Goal: Information Seeking & Learning: Learn about a topic

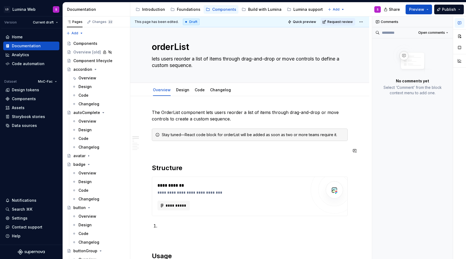
scroll to position [4, 0]
click at [179, 204] on span "**********" at bounding box center [175, 205] width 21 height 5
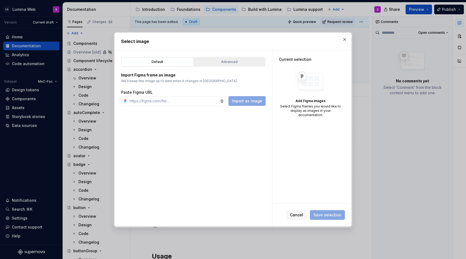
click at [223, 61] on div "Advanced" at bounding box center [230, 61] width 68 height 5
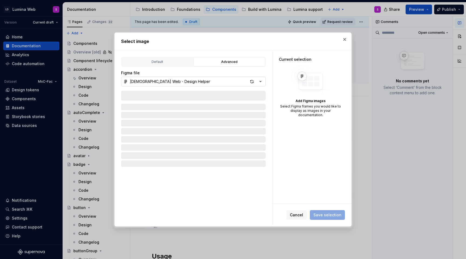
click at [259, 82] on icon "button" at bounding box center [260, 81] width 5 height 5
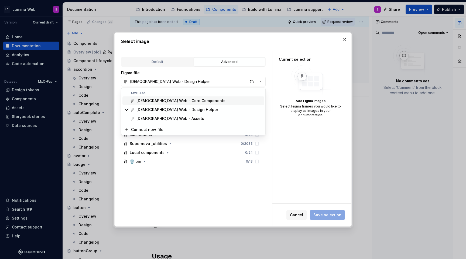
click at [185, 104] on span "LDS Web - Core Components" at bounding box center [194, 100] width 142 height 9
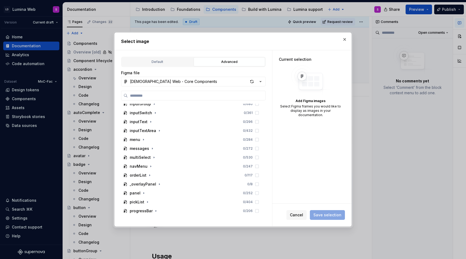
scroll to position [235, 0]
click at [150, 167] on icon "button" at bounding box center [150, 167] width 4 height 4
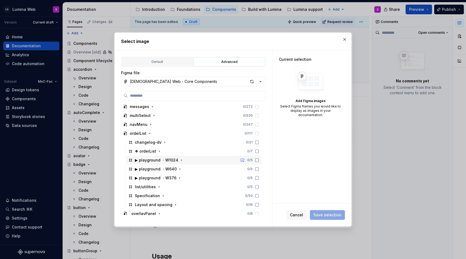
scroll to position [269, 0]
click at [161, 195] on icon "button" at bounding box center [163, 195] width 4 height 4
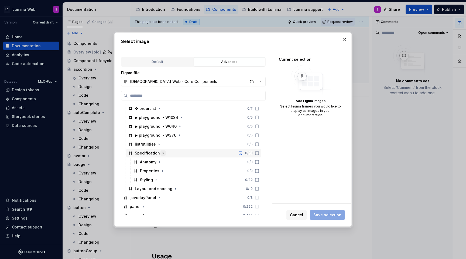
scroll to position [316, 0]
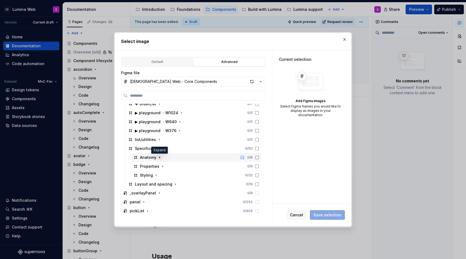
click at [159, 158] on icon "button" at bounding box center [160, 157] width 4 height 4
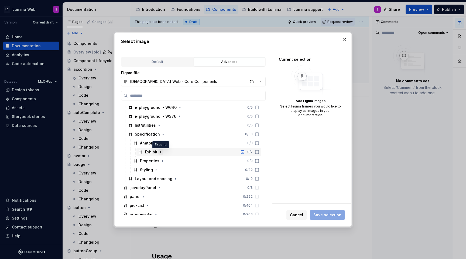
click at [161, 150] on icon "button" at bounding box center [161, 152] width 4 height 4
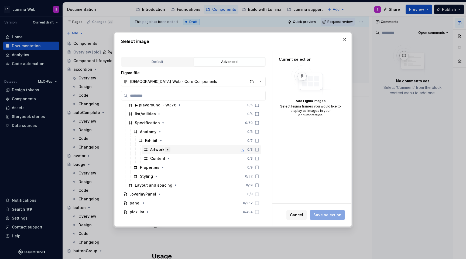
click at [168, 149] on icon "button" at bounding box center [168, 149] width 4 height 4
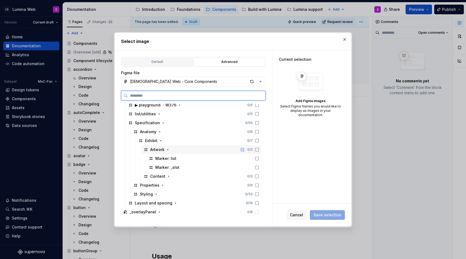
click at [259, 150] on icon at bounding box center [257, 149] width 4 height 4
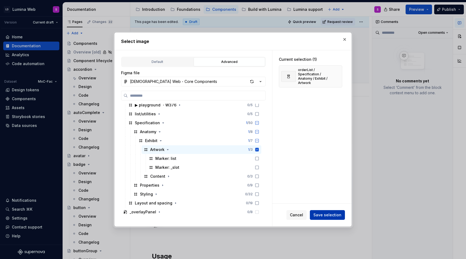
click at [323, 217] on span "Save selection" at bounding box center [328, 214] width 28 height 5
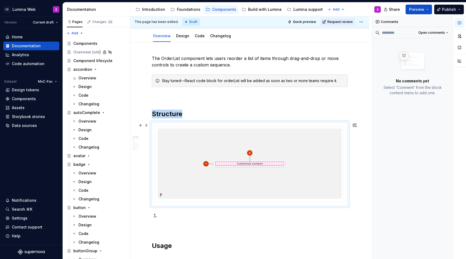
scroll to position [58, 0]
click at [169, 216] on p at bounding box center [252, 215] width 189 height 6
type textarea "*"
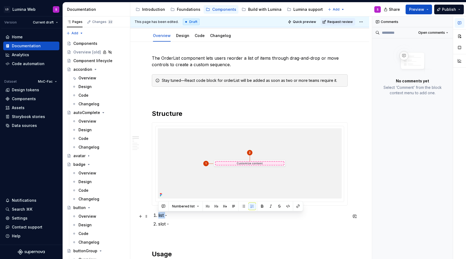
drag, startPoint x: 165, startPoint y: 217, endPoint x: 158, endPoint y: 216, distance: 6.8
click at [158, 216] on p "list -" at bounding box center [252, 215] width 189 height 6
click at [161, 225] on p "slot -" at bounding box center [252, 224] width 189 height 6
click at [181, 225] on p "slot -" at bounding box center [252, 224] width 189 height 6
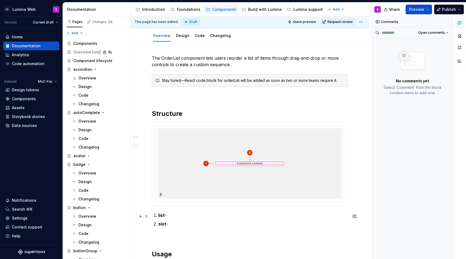
click at [179, 217] on p "list -" at bounding box center [252, 215] width 189 height 6
click at [170, 216] on p "list - ontainer that holds all items in their current sequence" at bounding box center [252, 215] width 189 height 6
click at [288, 216] on p "list - Container that holds all items in their current sequence" at bounding box center [252, 215] width 189 height 6
click at [183, 222] on p "slot -" at bounding box center [252, 224] width 189 height 6
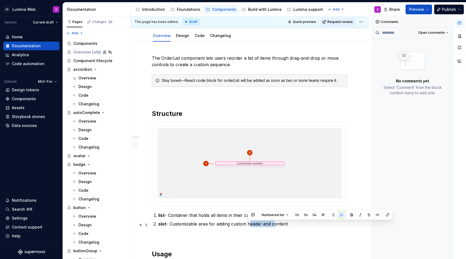
drag, startPoint x: 272, startPoint y: 225, endPoint x: 248, endPoint y: 225, distance: 24.0
click at [248, 225] on p "slot - Customizable area for adding custom header and content" at bounding box center [252, 224] width 189 height 6
click at [270, 225] on p "slot - Customizable area for adding custom content" at bounding box center [252, 224] width 189 height 6
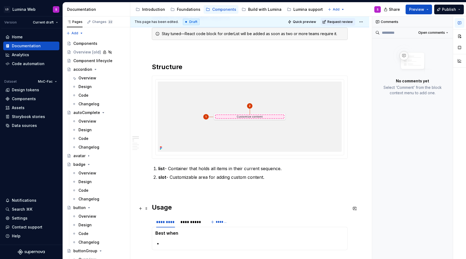
scroll to position [110, 0]
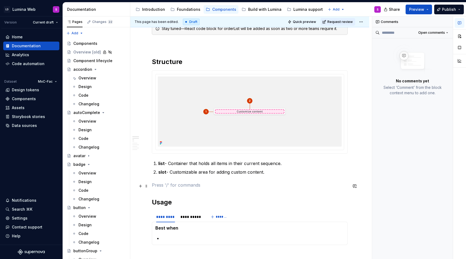
click at [163, 186] on p at bounding box center [250, 185] width 196 height 6
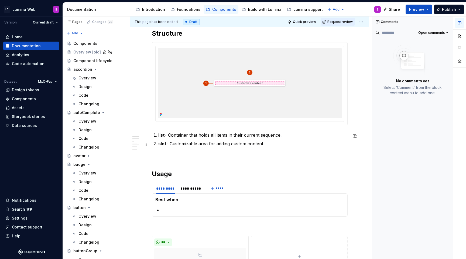
scroll to position [140, 0]
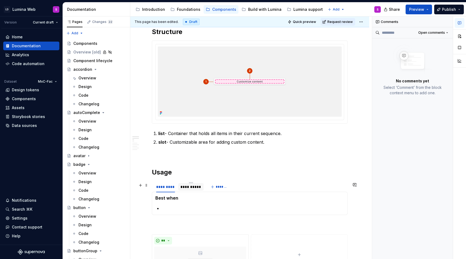
click at [189, 186] on div "**********" at bounding box center [191, 186] width 21 height 5
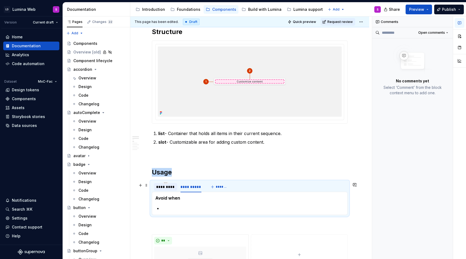
click at [168, 188] on div "*********" at bounding box center [165, 186] width 19 height 5
click at [171, 207] on p at bounding box center [253, 208] width 182 height 6
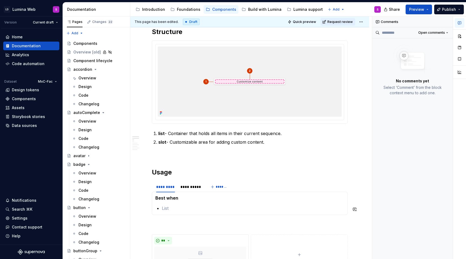
click at [175, 204] on section-item-column "Best when" at bounding box center [249, 203] width 189 height 16
click at [172, 206] on p at bounding box center [253, 208] width 182 height 6
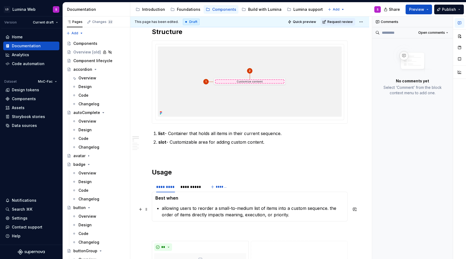
click at [330, 210] on p "allowing users to reorder a small-to-medium list of items into a custom sequenc…" at bounding box center [253, 211] width 182 height 13
click at [196, 189] on div "**********" at bounding box center [191, 186] width 21 height 5
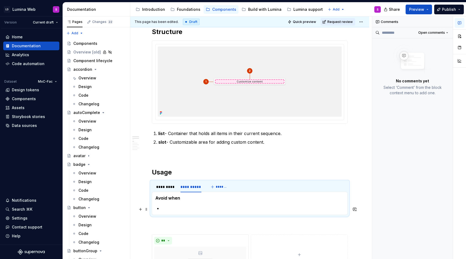
click at [179, 209] on p at bounding box center [253, 208] width 182 height 6
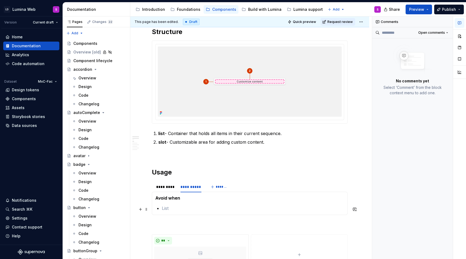
click at [175, 209] on p at bounding box center [253, 208] width 182 height 6
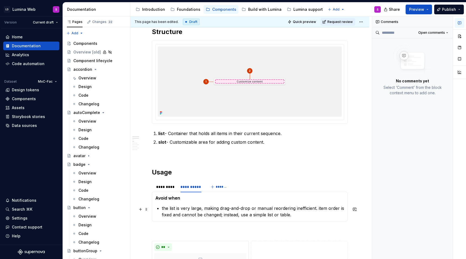
click at [318, 210] on p "the list is very large, making drag-and-drop or manual reordering inefficient. …" at bounding box center [253, 211] width 182 height 13
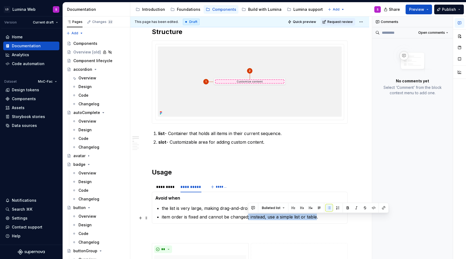
drag, startPoint x: 248, startPoint y: 218, endPoint x: 317, endPoint y: 218, distance: 68.6
click at [317, 218] on p "item order is fixed and cannot be changed; instead, use a simple list or table." at bounding box center [253, 217] width 182 height 6
click at [298, 218] on p "item order is fixed and cannot be changed." at bounding box center [253, 217] width 182 height 6
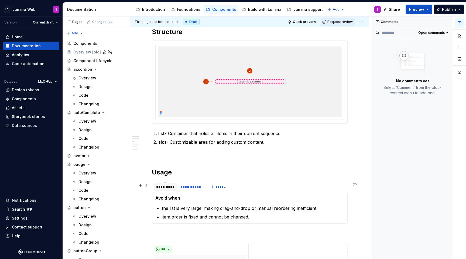
click at [171, 186] on div "*********" at bounding box center [165, 186] width 19 height 5
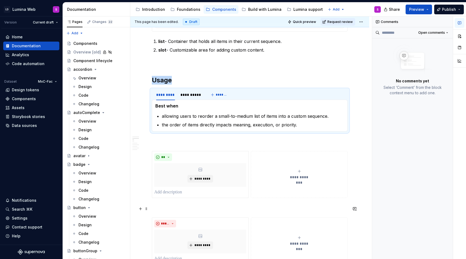
scroll to position [233, 0]
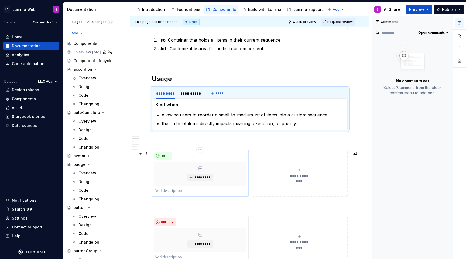
click at [180, 194] on p at bounding box center [200, 191] width 92 height 6
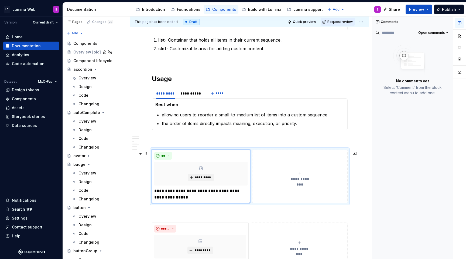
click at [286, 177] on div "**********" at bounding box center [300, 176] width 91 height 11
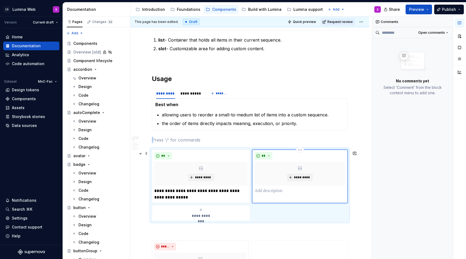
click at [263, 195] on div "** *********" at bounding box center [300, 176] width 96 height 53
click at [263, 189] on p at bounding box center [300, 191] width 91 height 6
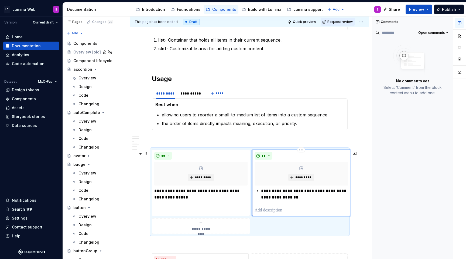
click at [262, 192] on p "**********" at bounding box center [304, 194] width 87 height 13
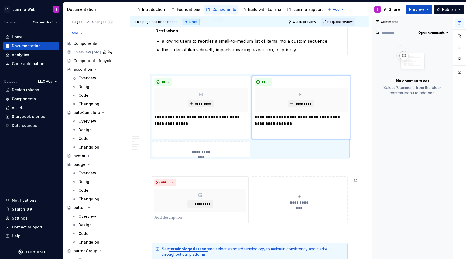
scroll to position [327, 0]
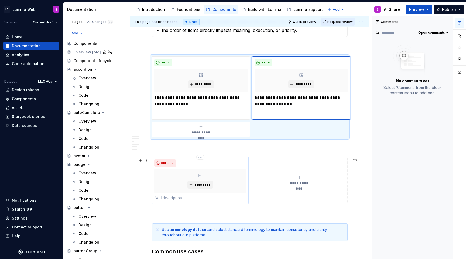
click at [210, 199] on p at bounding box center [200, 198] width 92 height 6
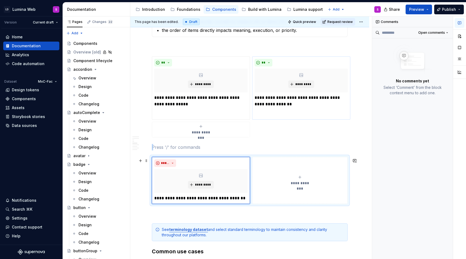
click at [269, 203] on button "**********" at bounding box center [300, 180] width 96 height 47
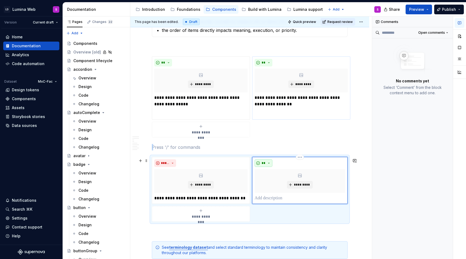
click at [262, 164] on span "**" at bounding box center [264, 163] width 4 height 4
click at [265, 184] on div "Suggestions" at bounding box center [267, 183] width 4 height 4
click at [260, 198] on p at bounding box center [300, 198] width 91 height 6
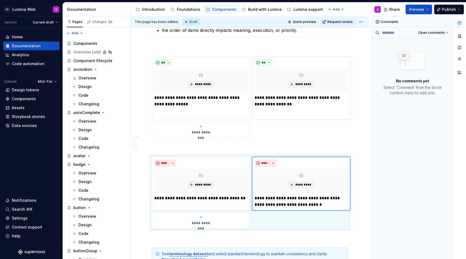
type textarea "*"
click at [257, 199] on p "**********" at bounding box center [301, 201] width 93 height 13
drag, startPoint x: 156, startPoint y: 198, endPoint x: 151, endPoint y: 198, distance: 5.7
click at [152, 198] on div "**********" at bounding box center [250, 192] width 196 height 71
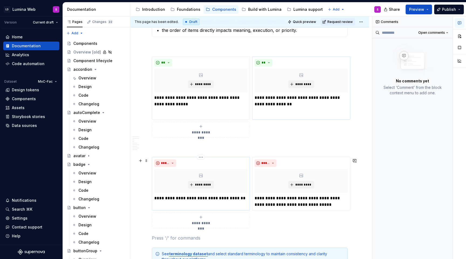
click at [157, 199] on p "**********" at bounding box center [200, 198] width 93 height 6
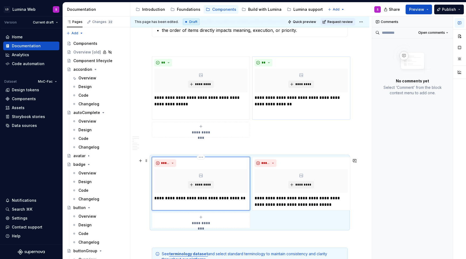
type textarea "*"
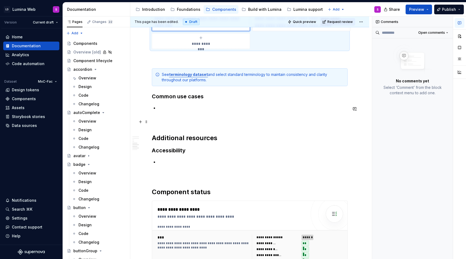
scroll to position [515, 0]
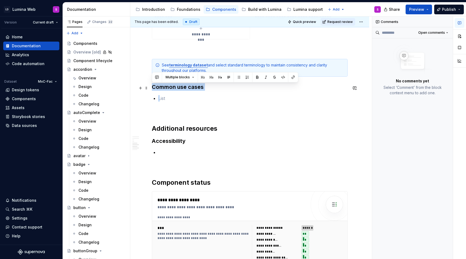
drag, startPoint x: 170, startPoint y: 99, endPoint x: 151, endPoint y: 86, distance: 23.4
click at [151, 86] on div "**********" at bounding box center [249, 8] width 239 height 846
copy h3 "Common use cases"
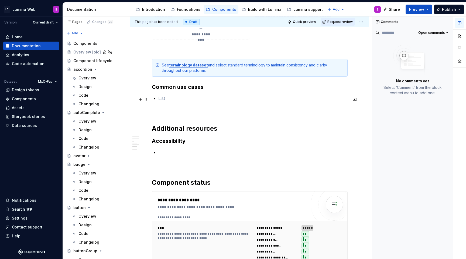
click at [164, 100] on p at bounding box center [252, 98] width 189 height 6
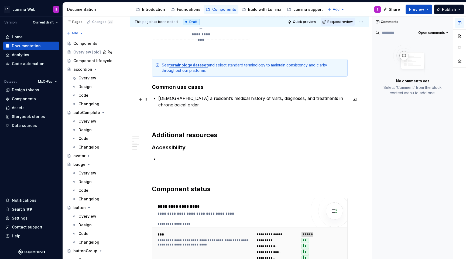
click at [158, 99] on p "iew a resident’s medical history of visits, diagnoses, and treatments in chrono…" at bounding box center [252, 101] width 189 height 13
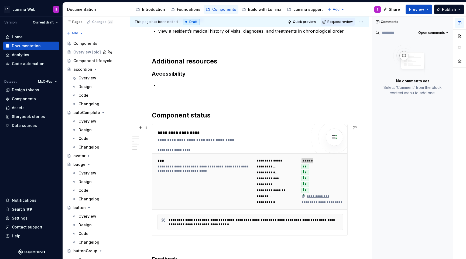
scroll to position [525, 0]
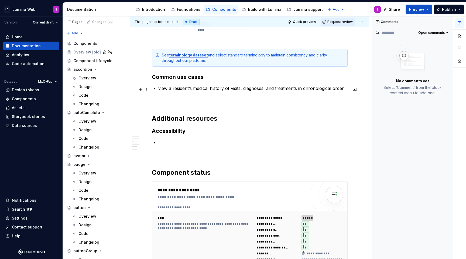
click at [345, 92] on p "view a resident’s medical history of visits, diagnoses, and treatments in chron…" at bounding box center [252, 88] width 189 height 6
click at [316, 87] on p "reorder care plan tasks to prioritize urgent tasks in a resident’s workflow." at bounding box center [252, 88] width 189 height 6
click at [170, 142] on p at bounding box center [252, 142] width 189 height 6
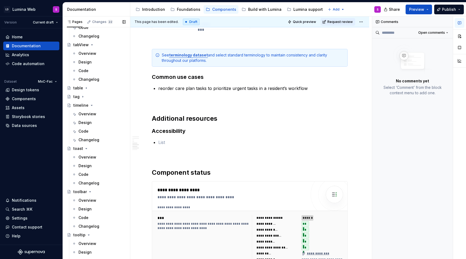
scroll to position [1253, 0]
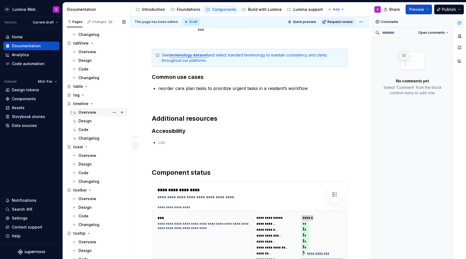
click at [88, 114] on div "Overview" at bounding box center [88, 112] width 18 height 5
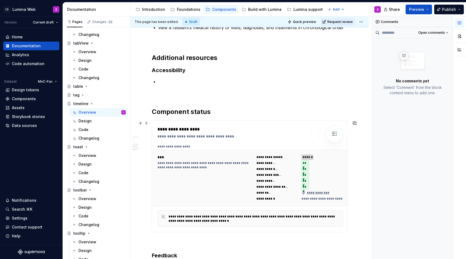
scroll to position [380, 0]
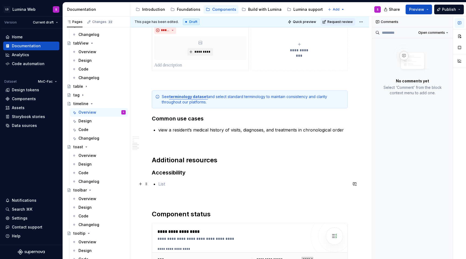
click at [171, 181] on p at bounding box center [252, 184] width 189 height 6
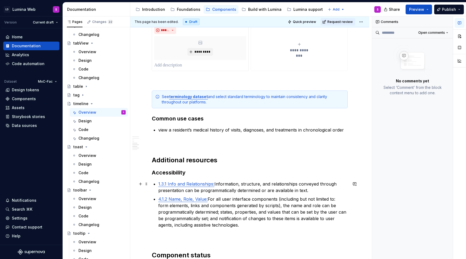
click at [321, 191] on p "1.3.1 Info and Relationships: Information, structure, and relationships conveye…" at bounding box center [252, 187] width 189 height 13
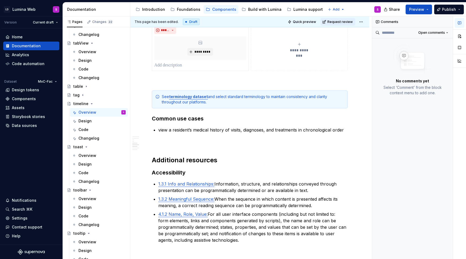
type textarea "*"
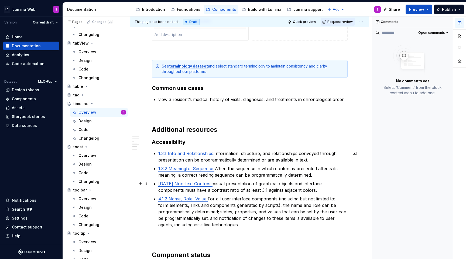
scroll to position [411, 0]
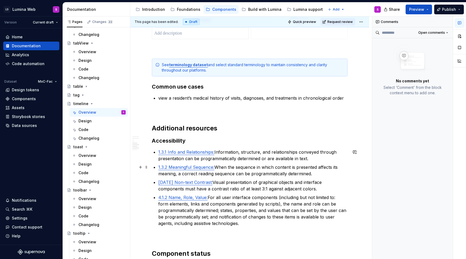
click at [317, 171] on p "1.3.2 Meaningful Sequence: When the sequence in which content is presented affe…" at bounding box center [252, 170] width 189 height 13
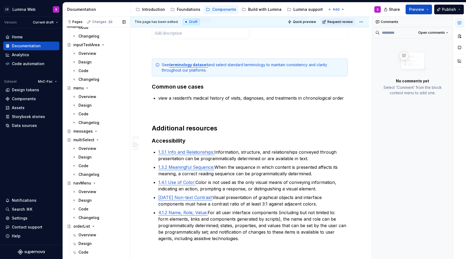
scroll to position [698, 0]
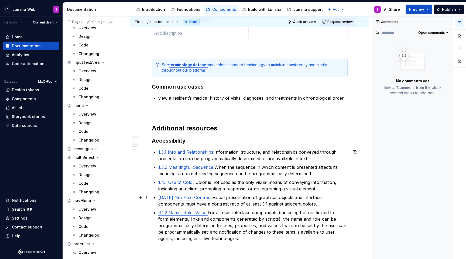
click at [312, 202] on p "1.4.11 Non-text Contrast: Visual presentation of graphical objects and interfac…" at bounding box center [252, 200] width 189 height 13
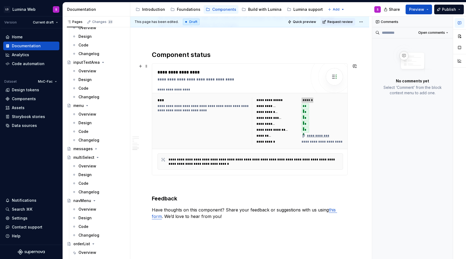
scroll to position [643, 0]
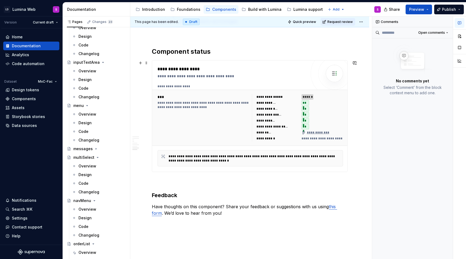
click at [200, 124] on div "**********" at bounding box center [203, 117] width 91 height 47
click at [336, 79] on div at bounding box center [334, 73] width 17 height 17
click at [458, 23] on button "button" at bounding box center [460, 23] width 10 height 10
click at [461, 23] on icon "button" at bounding box center [460, 23] width 4 height 4
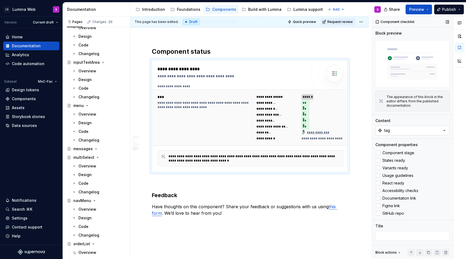
click at [389, 130] on div "tag" at bounding box center [388, 130] width 6 height 5
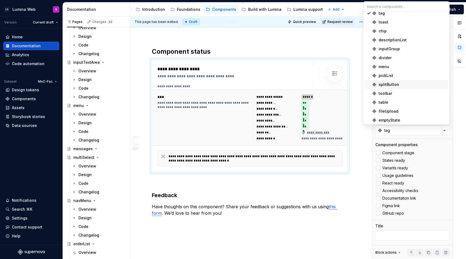
scroll to position [280, 0]
click at [384, 110] on div "timeline" at bounding box center [386, 109] width 15 height 5
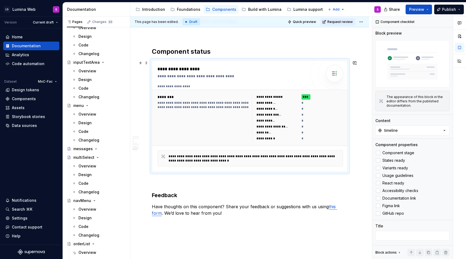
click at [288, 122] on div "**********" at bounding box center [278, 120] width 42 height 5
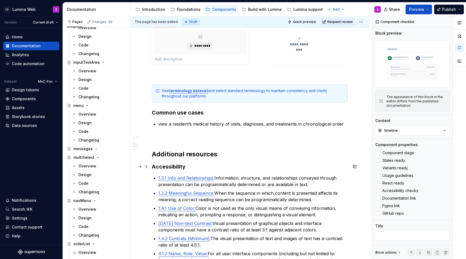
scroll to position [383, 0]
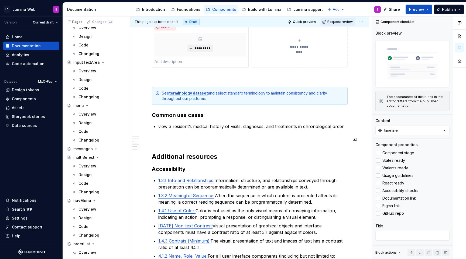
click at [190, 135] on div "**********" at bounding box center [250, 103] width 196 height 747
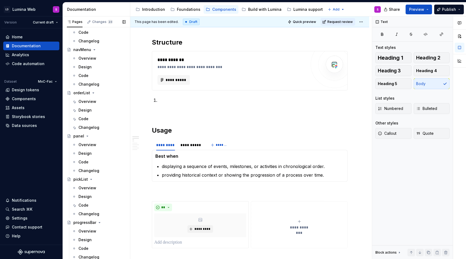
scroll to position [850, 0]
click at [97, 100] on div "Overview" at bounding box center [102, 101] width 47 height 8
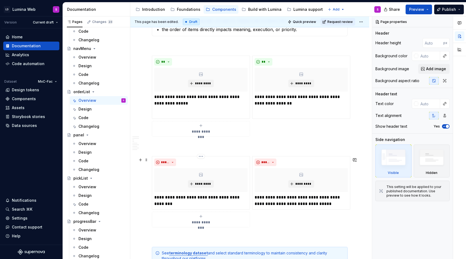
scroll to position [337, 0]
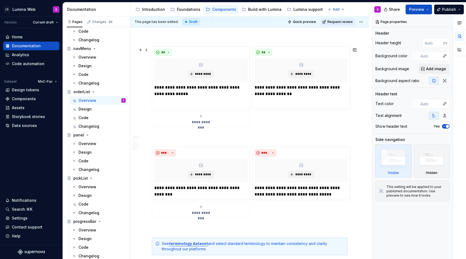
click at [207, 118] on div "**********" at bounding box center [200, 119] width 93 height 11
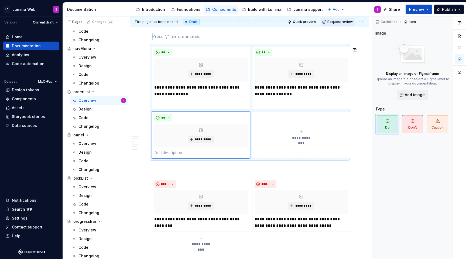
type textarea "*"
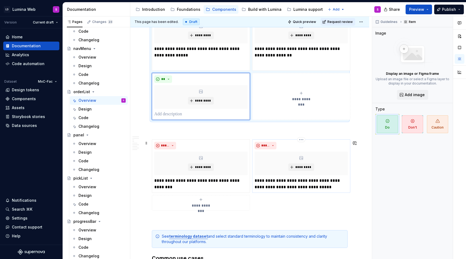
scroll to position [382, 0]
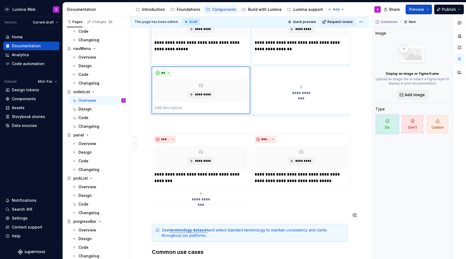
click at [205, 208] on div "**********" at bounding box center [250, 121] width 196 height 781
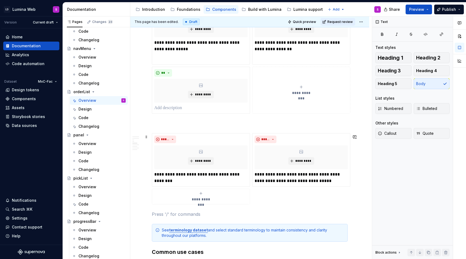
click at [203, 197] on div "**********" at bounding box center [200, 196] width 93 height 11
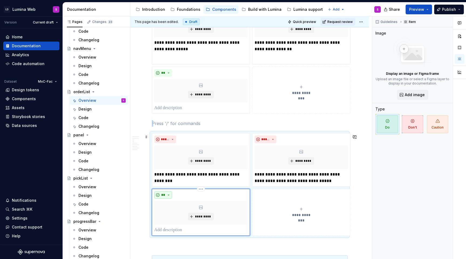
click at [163, 197] on span "**" at bounding box center [163, 195] width 4 height 4
click at [173, 215] on div "Don't" at bounding box center [176, 214] width 10 height 5
click at [169, 229] on p at bounding box center [200, 230] width 93 height 6
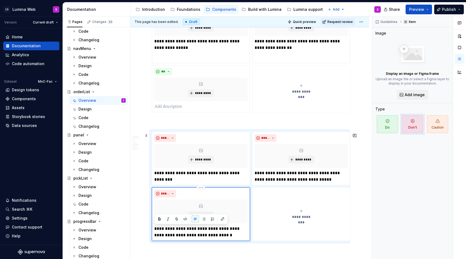
click at [178, 231] on p "**********" at bounding box center [200, 231] width 93 height 13
click at [171, 230] on p "**********" at bounding box center [200, 231] width 93 height 13
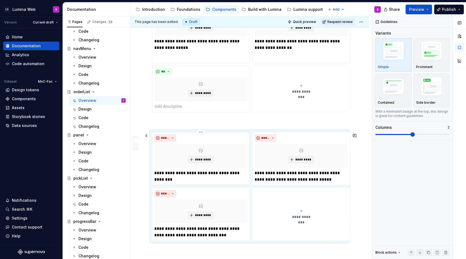
click at [174, 172] on p "**********" at bounding box center [200, 176] width 93 height 13
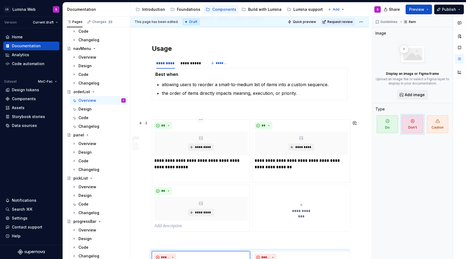
scroll to position [261, 0]
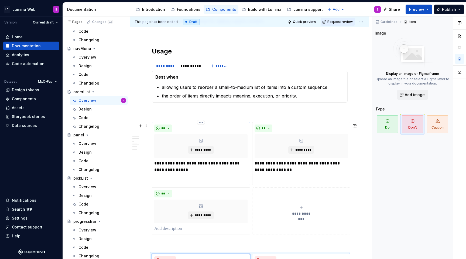
click at [184, 170] on p "**********" at bounding box center [200, 166] width 93 height 13
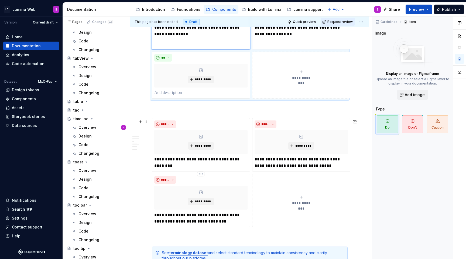
scroll to position [395, 0]
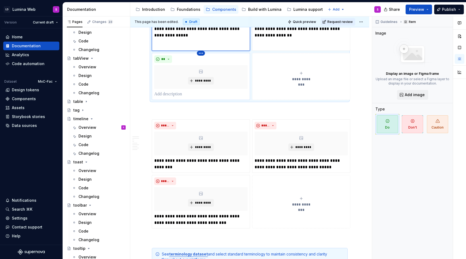
click at [202, 55] on html "LD Lumina Web S Version Current draft Home Documentation Analytics Code automat…" at bounding box center [233, 129] width 466 height 259
click at [212, 63] on div "Delete item" at bounding box center [224, 62] width 35 height 5
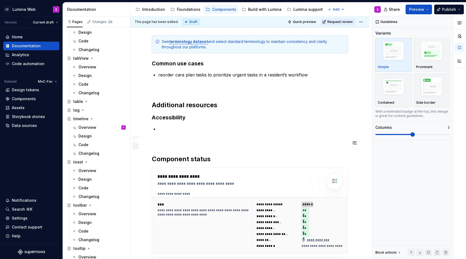
scroll to position [561, 0]
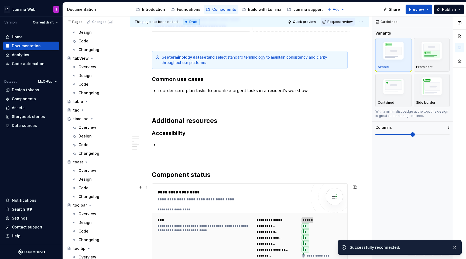
type textarea "*"
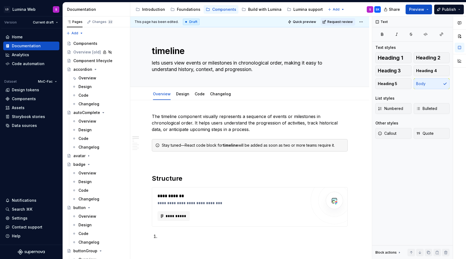
scroll to position [13, 0]
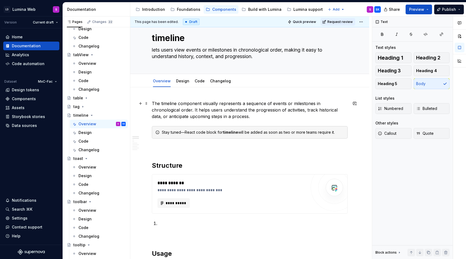
click at [234, 113] on p "The timeline component visually represents a sequence of events or milestones i…" at bounding box center [250, 109] width 196 height 19
click at [181, 147] on p at bounding box center [250, 148] width 196 height 6
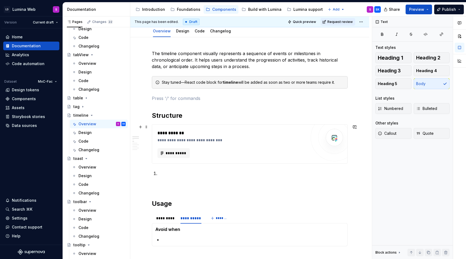
scroll to position [73, 0]
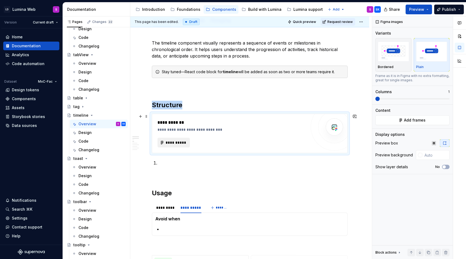
click at [173, 144] on span "**********" at bounding box center [175, 142] width 21 height 5
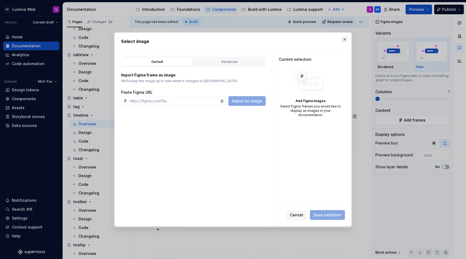
click at [343, 39] on button "button" at bounding box center [345, 40] width 8 height 8
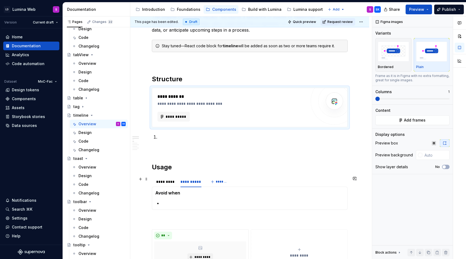
scroll to position [122, 0]
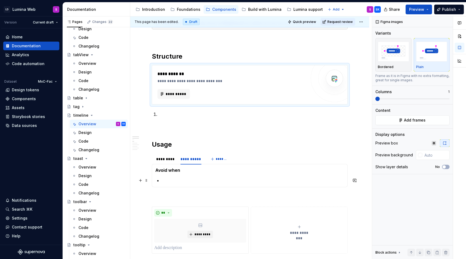
click at [174, 179] on p at bounding box center [253, 180] width 182 height 6
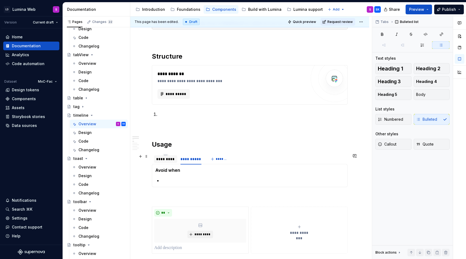
click at [164, 163] on div "*********" at bounding box center [165, 159] width 23 height 9
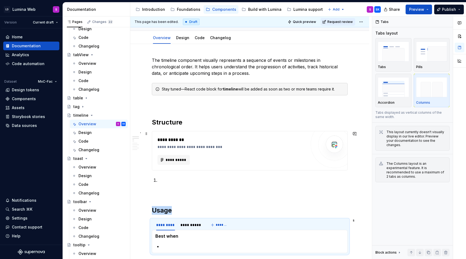
scroll to position [58, 0]
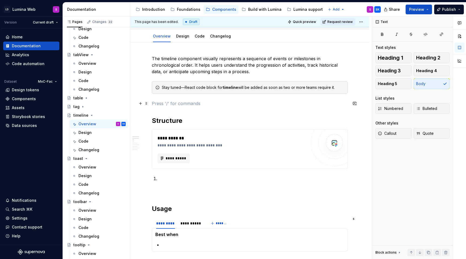
click at [164, 106] on p at bounding box center [250, 103] width 196 height 6
click at [156, 190] on p at bounding box center [250, 191] width 196 height 6
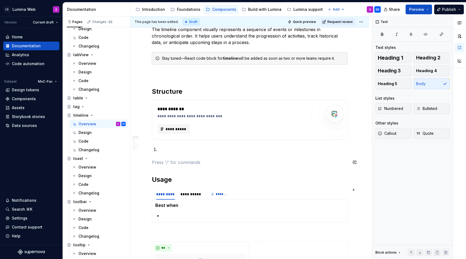
scroll to position [87, 0]
click at [167, 216] on p at bounding box center [253, 215] width 182 height 6
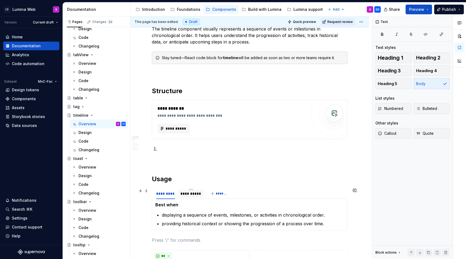
click at [184, 194] on div "**********" at bounding box center [191, 193] width 21 height 5
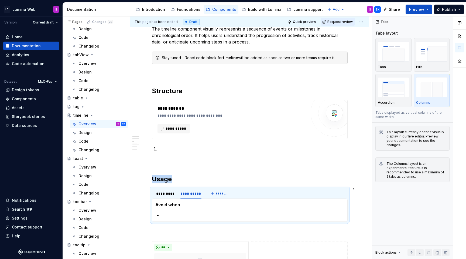
type textarea "*"
click at [166, 216] on p at bounding box center [253, 215] width 182 height 6
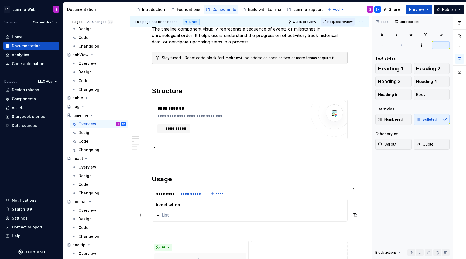
click at [168, 215] on p at bounding box center [253, 215] width 182 height 6
click at [173, 213] on p at bounding box center [253, 215] width 182 height 6
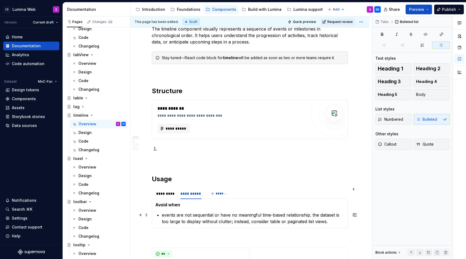
click at [312, 215] on p "events are not sequential or have no meaningful time-based relationship. the da…" at bounding box center [253, 218] width 182 height 13
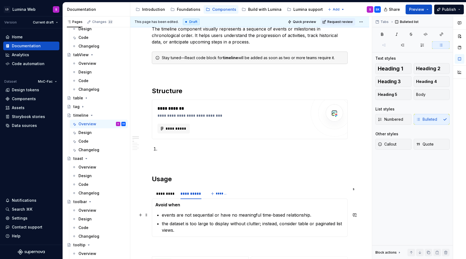
click at [311, 215] on p "events are not sequential or have no meaningful time-based relationship." at bounding box center [253, 215] width 182 height 6
click at [178, 232] on p "the dataset is too large to display without clutter; instead, consider table or…" at bounding box center [253, 226] width 182 height 13
click at [287, 223] on p "the dataset is too large to display without clutter; instead, consider table or…" at bounding box center [253, 226] width 182 height 13
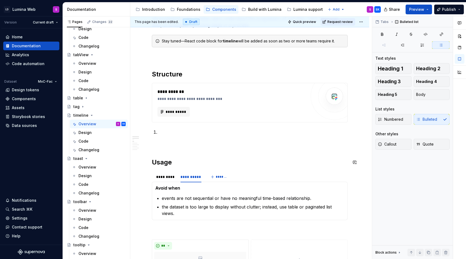
scroll to position [104, 0]
click at [294, 206] on p "the dataset is too large to display without clutter; instead, use table or pagi…" at bounding box center [253, 209] width 182 height 13
click at [266, 205] on p "the dataset is too large to display without clutter; instead, use table or pagi…" at bounding box center [253, 209] width 182 height 13
click at [234, 206] on p "the dataset is too large to display without clutter; instead, use table or pagi…" at bounding box center [253, 209] width 182 height 13
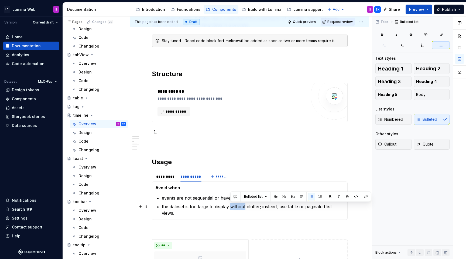
click at [234, 206] on p "the dataset is too large to display without clutter; instead, use table or pagi…" at bounding box center [253, 209] width 182 height 13
click at [260, 208] on p "the dataset is too large to display without clutter; instead, use table or pagi…" at bounding box center [253, 209] width 182 height 13
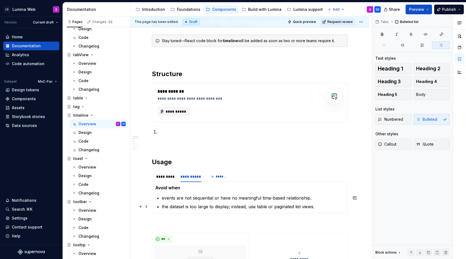
click at [246, 209] on p "the dataset is too large to display; instead, use table or paginated list views." at bounding box center [253, 206] width 182 height 6
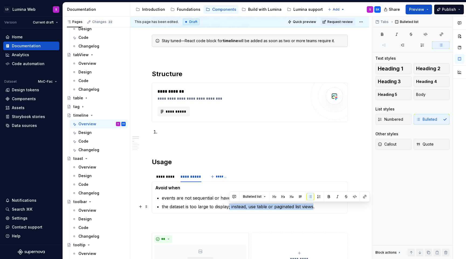
drag, startPoint x: 228, startPoint y: 208, endPoint x: 315, endPoint y: 205, distance: 86.9
click at [315, 205] on p "the dataset is too large to display; instead, use table or paginated list views." at bounding box center [253, 206] width 182 height 6
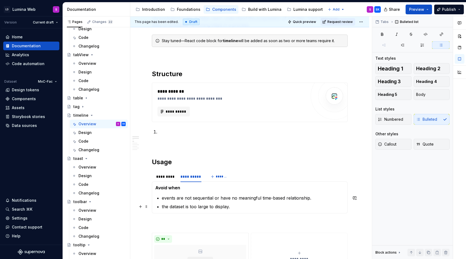
click at [254, 203] on ul "events are not sequential or have no meaningful time-based relationship. the da…" at bounding box center [253, 202] width 182 height 15
click at [250, 206] on p "the dataset is too large to display." at bounding box center [253, 206] width 182 height 6
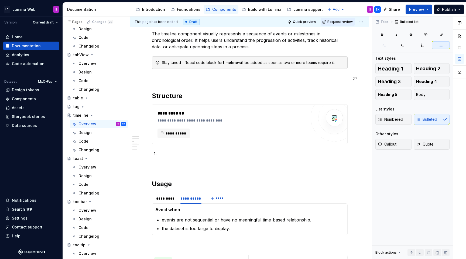
scroll to position [91, 0]
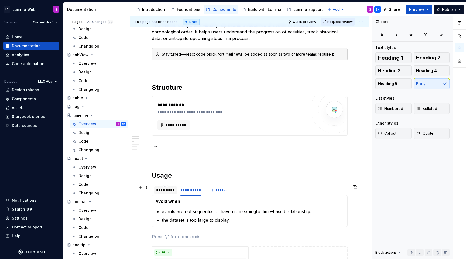
click at [167, 190] on div "*********" at bounding box center [165, 189] width 19 height 5
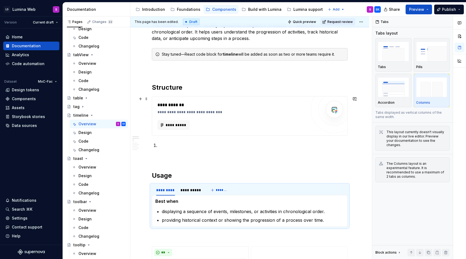
click at [211, 135] on div "**********" at bounding box center [250, 115] width 196 height 39
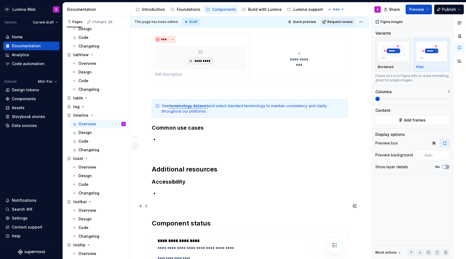
scroll to position [414, 0]
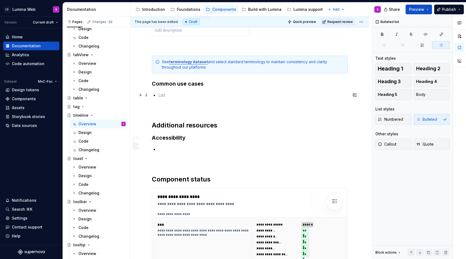
click at [162, 94] on p at bounding box center [252, 95] width 189 height 6
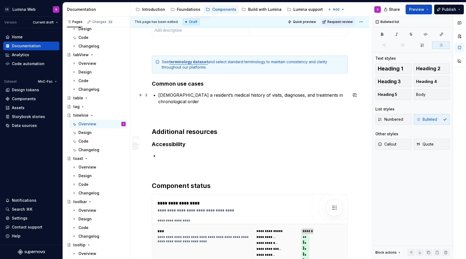
click at [157, 94] on div "**********" at bounding box center [250, 25] width 196 height 652
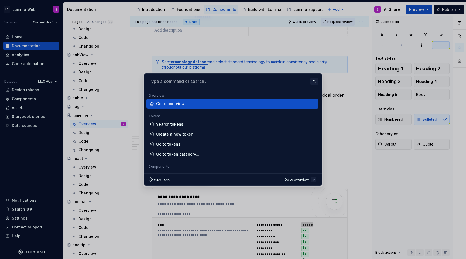
click at [313, 81] on button "button" at bounding box center [315, 81] width 8 height 8
type textarea "*"
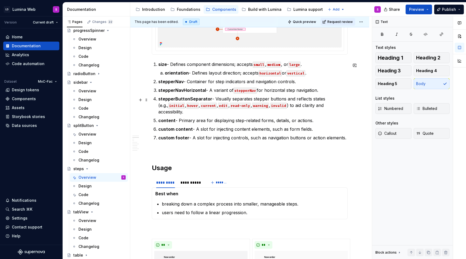
scroll to position [322, 0]
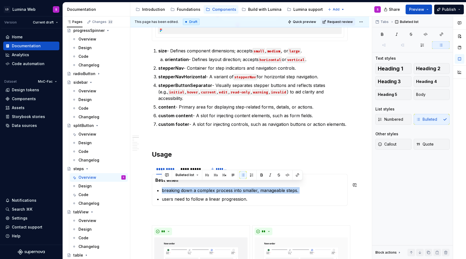
drag, startPoint x: 253, startPoint y: 190, endPoint x: 184, endPoint y: 181, distance: 70.0
click at [184, 181] on section-item-column "Best when breaking down a complex process into smaller, manageable steps. users…" at bounding box center [249, 189] width 189 height 25
click at [265, 196] on p "users need to follow a linear progression." at bounding box center [253, 199] width 182 height 6
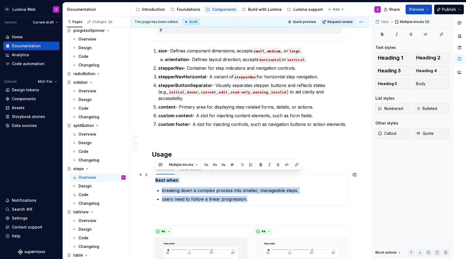
drag, startPoint x: 251, startPoint y: 192, endPoint x: 157, endPoint y: 173, distance: 96.1
click at [157, 177] on section-item-column "Best when breaking down a complex process into smaller, manageable steps. users…" at bounding box center [249, 189] width 189 height 25
copy section-item-column "Best when breaking down a complex process into smaller, manageable steps. users…"
click at [211, 190] on ul "breaking down a complex process into smaller, manageable steps. users need to f…" at bounding box center [253, 194] width 182 height 15
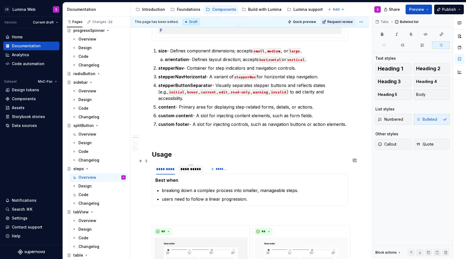
click at [185, 166] on div "**********" at bounding box center [191, 168] width 21 height 5
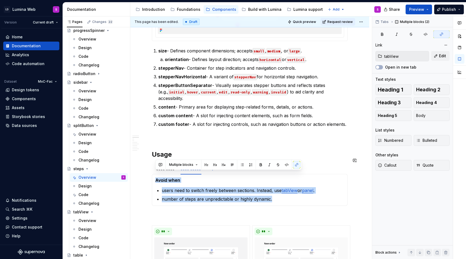
drag, startPoint x: 155, startPoint y: 174, endPoint x: 281, endPoint y: 200, distance: 128.0
click at [281, 200] on div "Best when breaking down a complex process into smaller, manageable steps. users…" at bounding box center [250, 190] width 196 height 32
copy section-item-column "Avoid when users need to switch freely between sections. Instead, use tabView o…"
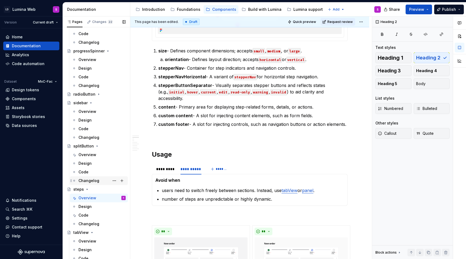
scroll to position [1061, 0]
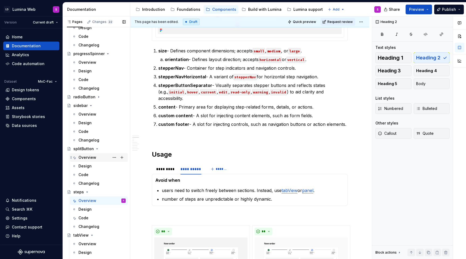
click at [89, 154] on div "Overview" at bounding box center [102, 158] width 47 height 8
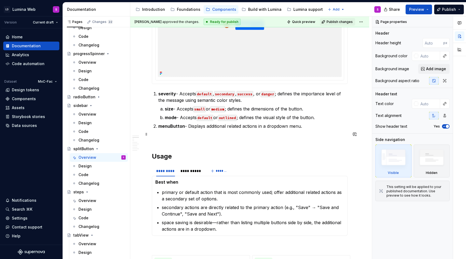
scroll to position [259, 0]
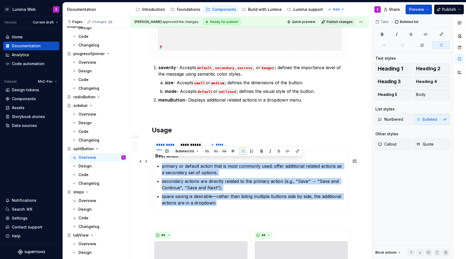
drag, startPoint x: 217, startPoint y: 198, endPoint x: 157, endPoint y: 162, distance: 70.3
click at [157, 162] on section-item-column "Best when primary or default action that is most commonly used; offer additiona…" at bounding box center [249, 179] width 189 height 53
copy ul "primary or default action that is most commonly used; offer additional related …"
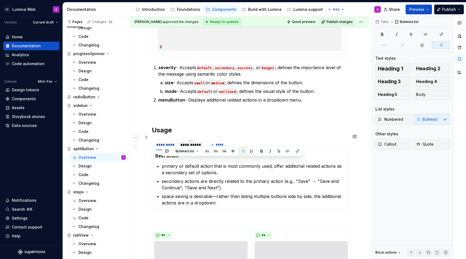
click at [200, 144] on div "**********" at bounding box center [190, 144] width 25 height 9
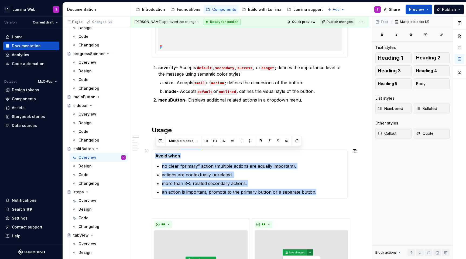
drag, startPoint x: 322, startPoint y: 185, endPoint x: 155, endPoint y: 151, distance: 170.4
click at [155, 150] on div "Best when primary or default action that is most commonly used; offer additiona…" at bounding box center [250, 174] width 196 height 49
copy section-item-column "Avoid when no clear “primary” action (multiple actions are equally important). …"
click at [199, 172] on p "actions are contextually unrelated." at bounding box center [253, 174] width 182 height 6
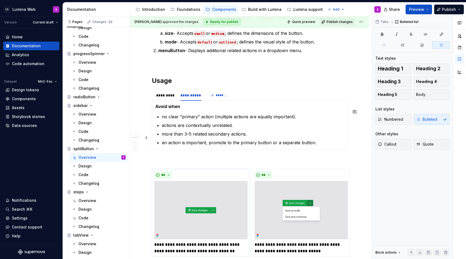
scroll to position [276, 0]
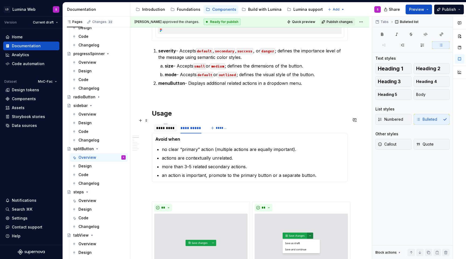
click at [168, 125] on div "*********" at bounding box center [165, 127] width 19 height 5
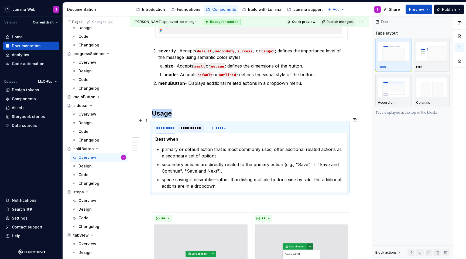
click at [197, 125] on div "**********" at bounding box center [191, 127] width 21 height 5
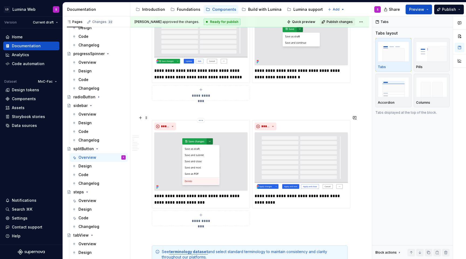
scroll to position [578, 0]
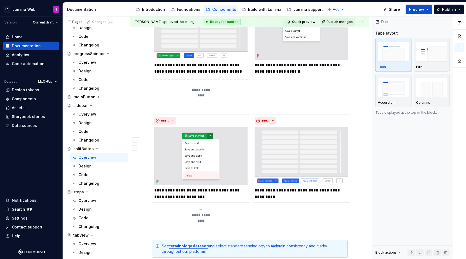
type textarea "*"
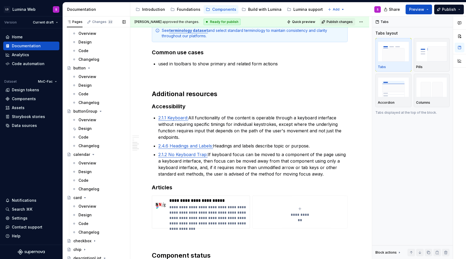
scroll to position [127, 0]
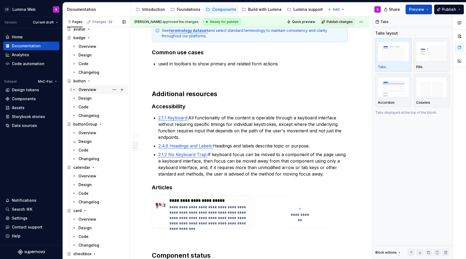
click at [87, 88] on div "Overview" at bounding box center [88, 89] width 18 height 5
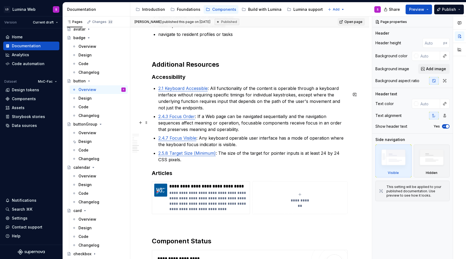
scroll to position [1805, 0]
type textarea "*"
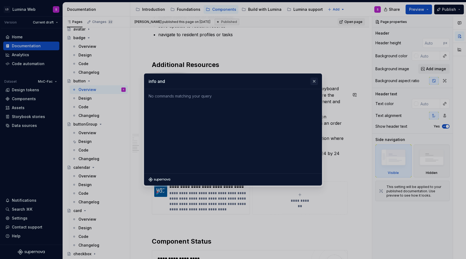
type input "info and"
click at [314, 82] on button "button" at bounding box center [315, 81] width 8 height 8
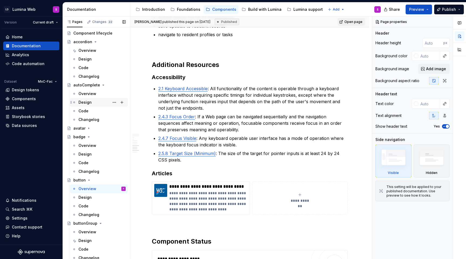
scroll to position [0, 0]
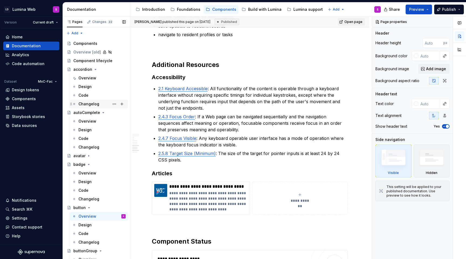
click at [92, 105] on div "Changelog" at bounding box center [89, 103] width 21 height 5
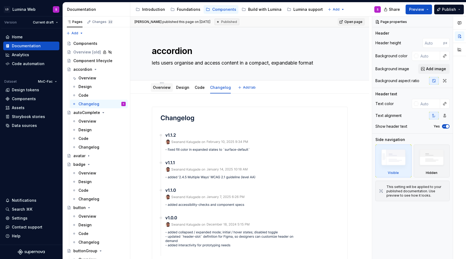
click at [166, 87] on link "Overview" at bounding box center [162, 87] width 18 height 5
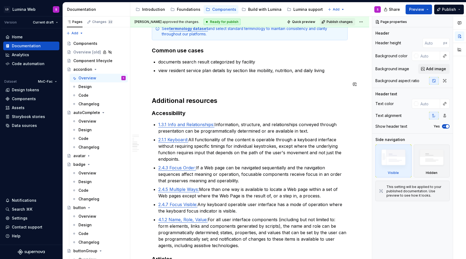
scroll to position [1145, 0]
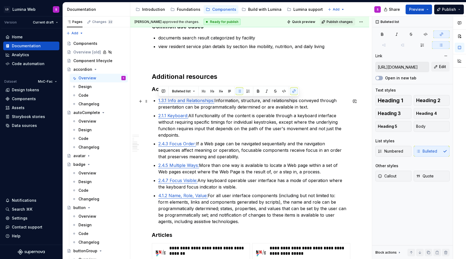
drag, startPoint x: 312, startPoint y: 107, endPoint x: 158, endPoint y: 101, distance: 154.5
copy p "1.3.1 Info and Relationships: Information, structure, and relationships conveye…"
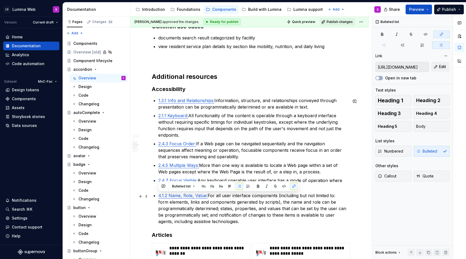
drag, startPoint x: 249, startPoint y: 223, endPoint x: 154, endPoint y: 196, distance: 98.3
copy p "4.1.2 Name, Role, Value: For all user interface components (including but not l…"
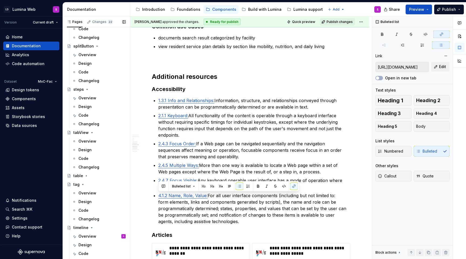
scroll to position [1159, 0]
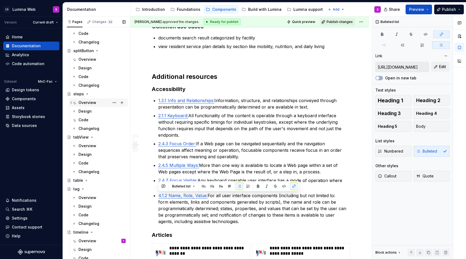
click at [89, 102] on div "Overview" at bounding box center [88, 102] width 18 height 5
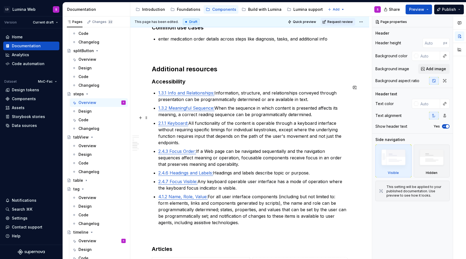
scroll to position [1090, 0]
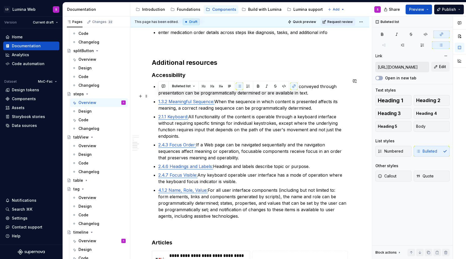
drag, startPoint x: 314, startPoint y: 103, endPoint x: 157, endPoint y: 95, distance: 157.3
copy p "1.3.2 Meaningful Sequence: When the sequence in which content is presented affe…"
click at [231, 174] on p "2.4.7 Focus Visible: Any keyboard operable user interface has a mode of operati…" at bounding box center [252, 178] width 189 height 13
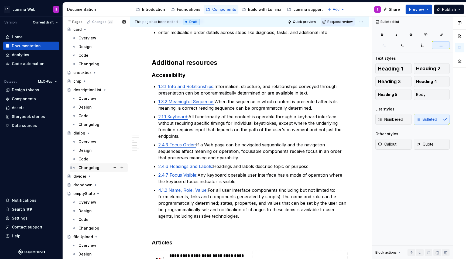
scroll to position [312, 0]
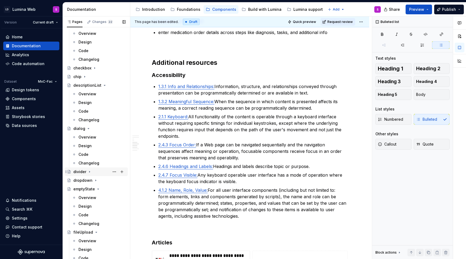
click at [89, 172] on icon "Page tree" at bounding box center [89, 171] width 1 height 1
click at [89, 182] on div "Overview" at bounding box center [88, 180] width 18 height 5
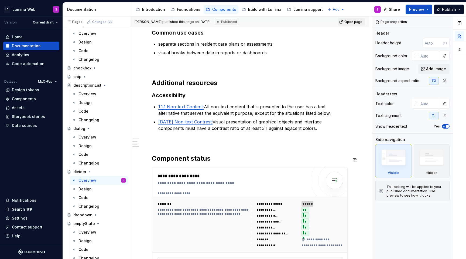
scroll to position [654, 0]
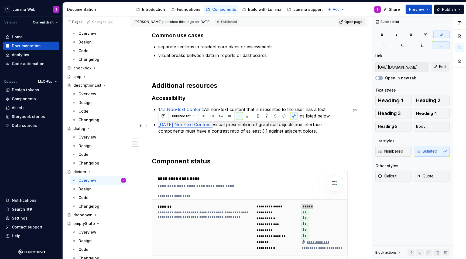
drag, startPoint x: 306, startPoint y: 134, endPoint x: 153, endPoint y: 124, distance: 153.4
copy p "1.4.11 Non-text Contrast: Visual presentation of graphical objects and interfac…"
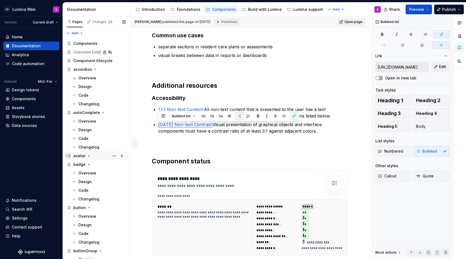
scroll to position [17, 0]
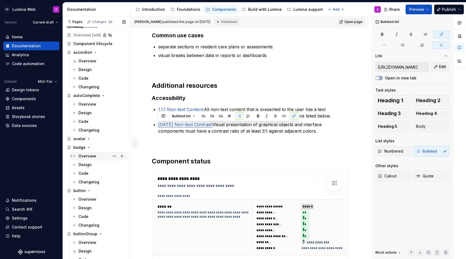
click at [98, 155] on div "Overview" at bounding box center [102, 156] width 47 height 8
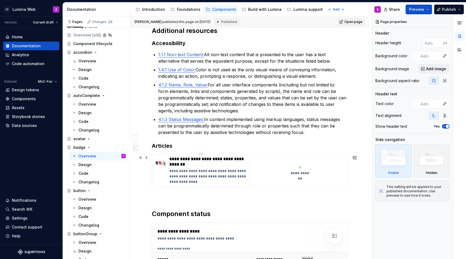
scroll to position [1358, 0]
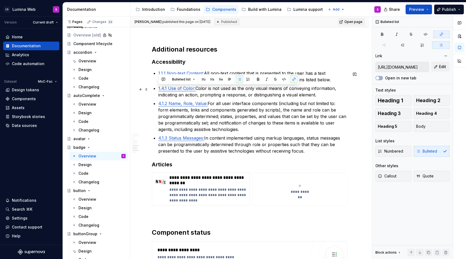
drag, startPoint x: 318, startPoint y: 96, endPoint x: 154, endPoint y: 86, distance: 165.2
copy p "1.4.1 Use of Color: Color is not used as the only visual means of conveying inf…"
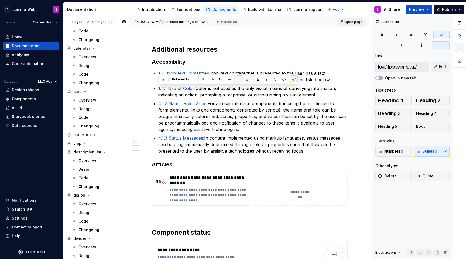
scroll to position [267, 0]
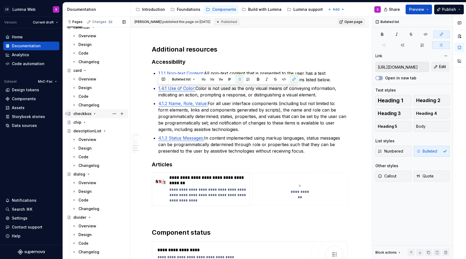
click at [93, 113] on icon "Page tree" at bounding box center [95, 113] width 4 height 4
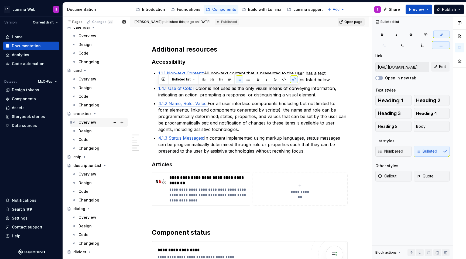
click at [90, 121] on div "Overview" at bounding box center [88, 122] width 18 height 5
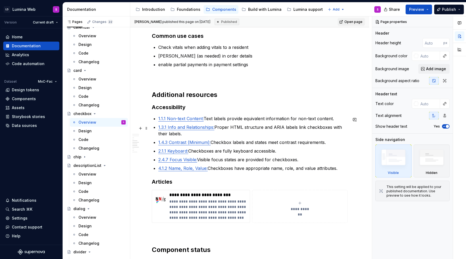
scroll to position [1140, 0]
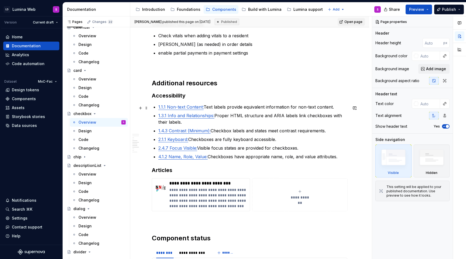
type textarea "*"
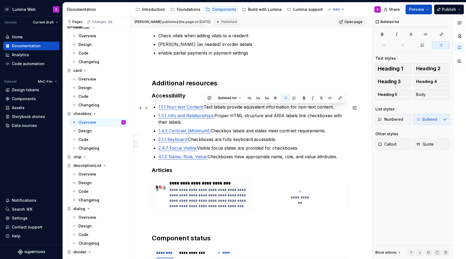
drag, startPoint x: 205, startPoint y: 108, endPoint x: 333, endPoint y: 110, distance: 128.0
click at [333, 110] on p "1.1.1 Non-text Content: Text labels provide equivalent information for non-text…" at bounding box center [252, 107] width 189 height 6
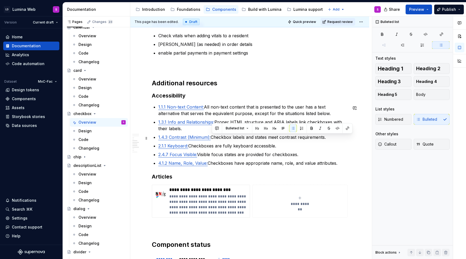
drag, startPoint x: 327, startPoint y: 139, endPoint x: 212, endPoint y: 138, distance: 114.4
click at [212, 138] on p "1.4.3 Contrast (Minimum): Checkbox labels and states meet contrast requirements." at bounding box center [252, 137] width 189 height 6
paste div
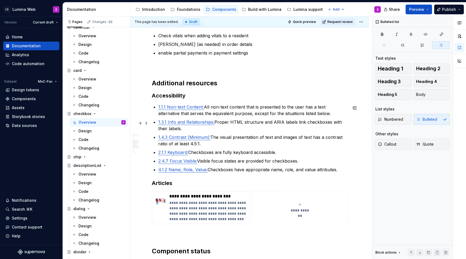
click at [218, 128] on p "1.3.1 Info and Relationships: Proper HTML structure and ARIA labels link checkb…" at bounding box center [252, 125] width 189 height 13
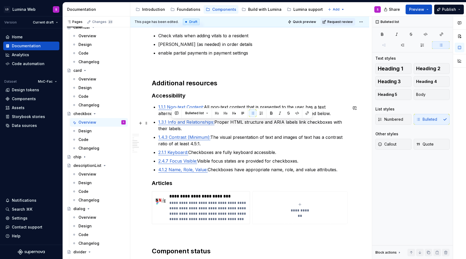
click at [215, 123] on p "1.3.1 Info and Relationships: Proper HTML structure and ARIA labels link checkb…" at bounding box center [252, 125] width 189 height 13
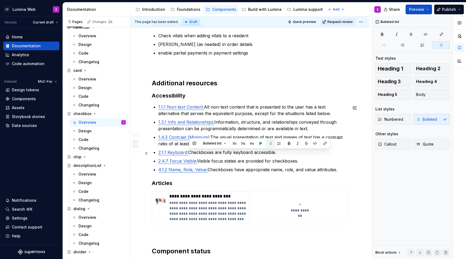
drag, startPoint x: 279, startPoint y: 154, endPoint x: 190, endPoint y: 154, distance: 89.1
click at [190, 154] on p "2.1.1 Keyboard: Checkboxes are fully keyboard accessible." at bounding box center [252, 152] width 189 height 6
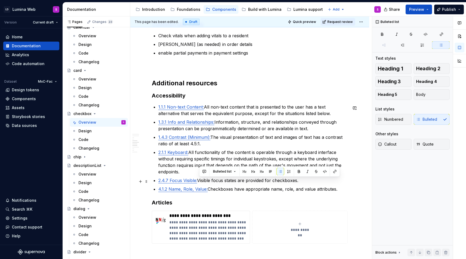
drag, startPoint x: 299, startPoint y: 183, endPoint x: 200, endPoint y: 182, distance: 99.3
click at [200, 182] on p "2.4.7 Focus Visible: Visible focus states are provided for checkboxes." at bounding box center [252, 180] width 189 height 6
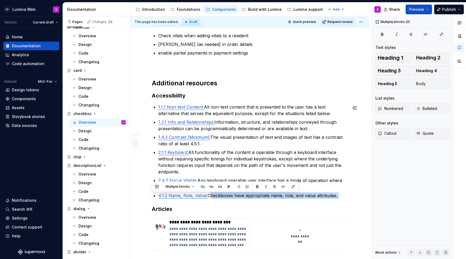
drag, startPoint x: 210, startPoint y: 198, endPoint x: 337, endPoint y: 200, distance: 127.1
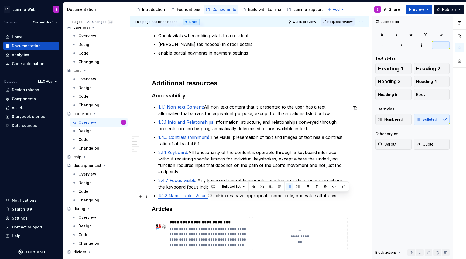
click at [209, 196] on p "4.1.2 Name, Role, Value: Checkboxes have appropriate name, role, and value attr…" at bounding box center [252, 195] width 189 height 6
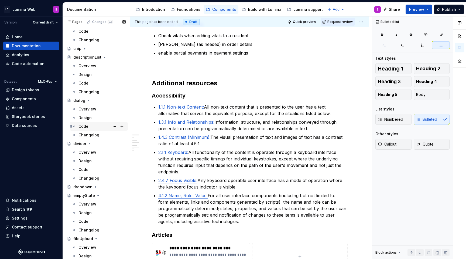
scroll to position [374, 0]
click at [85, 68] on div "Overview" at bounding box center [88, 66] width 18 height 5
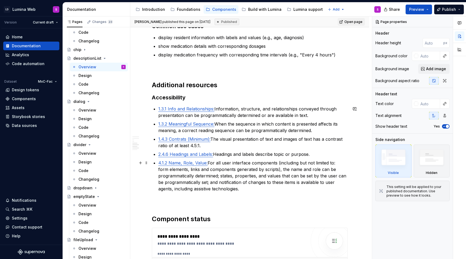
scroll to position [934, 0]
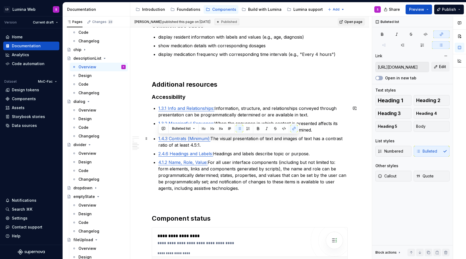
drag, startPoint x: 210, startPoint y: 147, endPoint x: 157, endPoint y: 140, distance: 53.3
copy p "1.4.3 Contrats (Minimum): The visual presentation of text and images of text ha…"
type textarea "*"
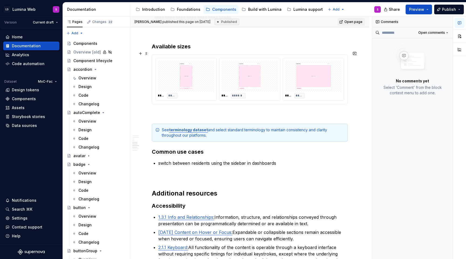
scroll to position [1059, 0]
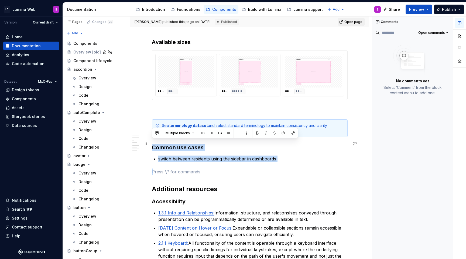
drag, startPoint x: 281, startPoint y: 158, endPoint x: 153, endPoint y: 143, distance: 128.8
copy div "Common use cases switch between residents using the sidebar in dashboards"
type textarea "*"
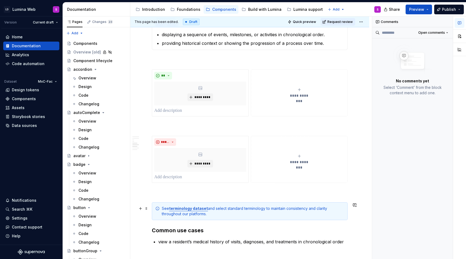
scroll to position [259, 0]
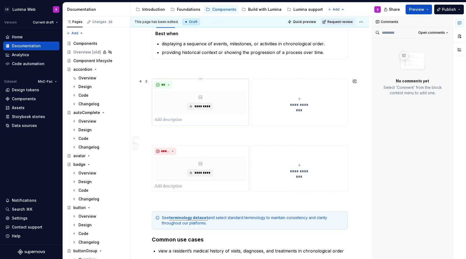
click at [181, 123] on p at bounding box center [200, 120] width 92 height 6
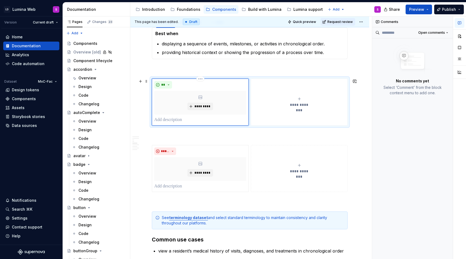
scroll to position [250, 0]
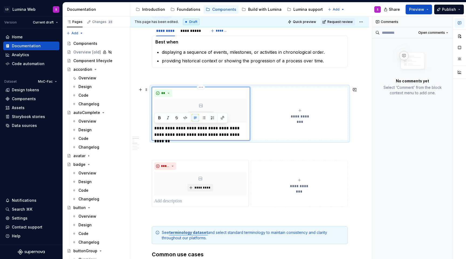
click at [226, 131] on p "**********" at bounding box center [200, 131] width 93 height 13
click at [284, 114] on div "**********" at bounding box center [300, 113] width 91 height 11
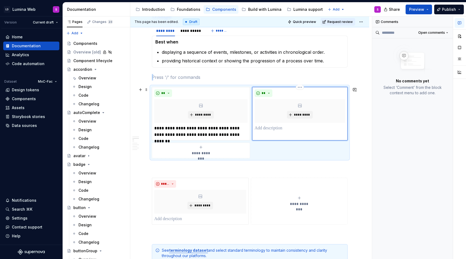
click at [277, 128] on p at bounding box center [300, 128] width 91 height 6
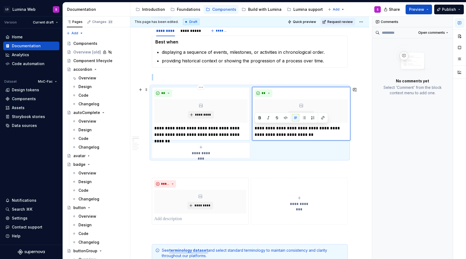
click at [210, 104] on div "*********" at bounding box center [200, 111] width 93 height 24
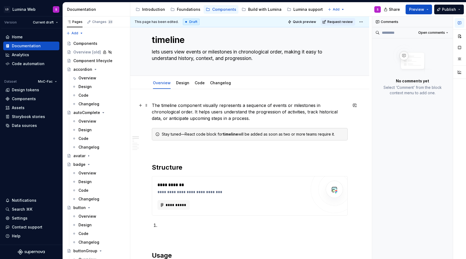
scroll to position [0, 0]
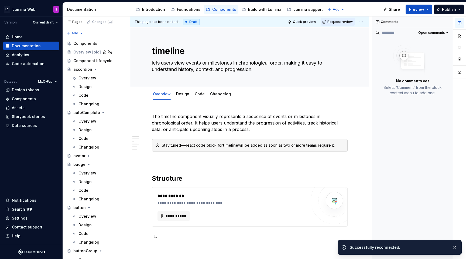
type textarea "*"
